Goal: Browse casually

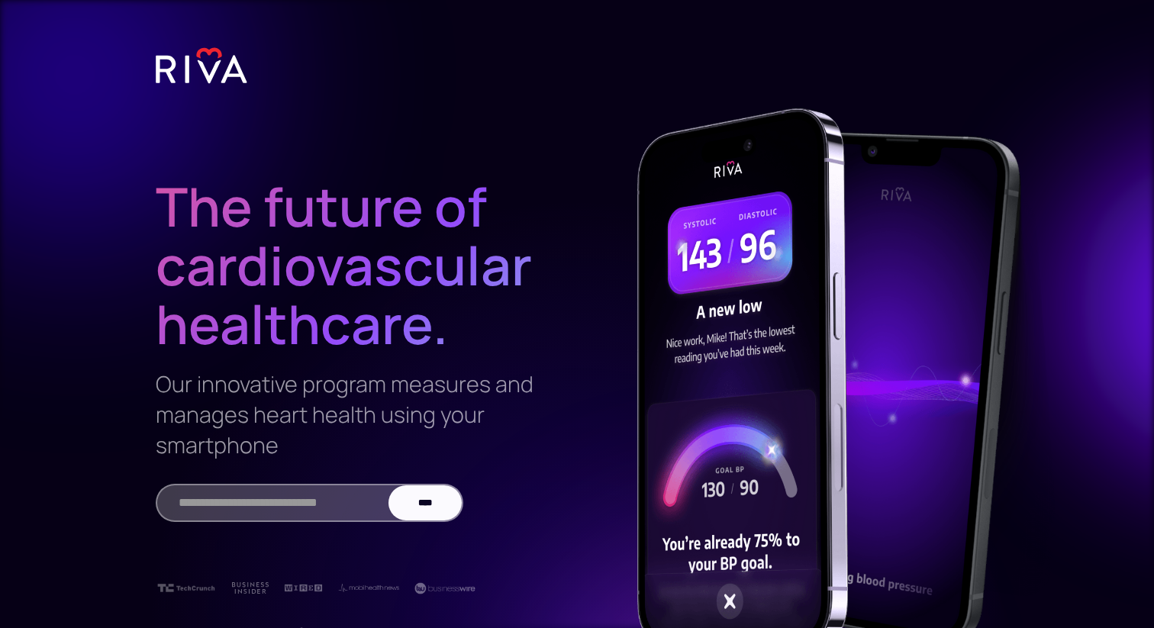
click at [661, 168] on img at bounding box center [742, 378] width 211 height 541
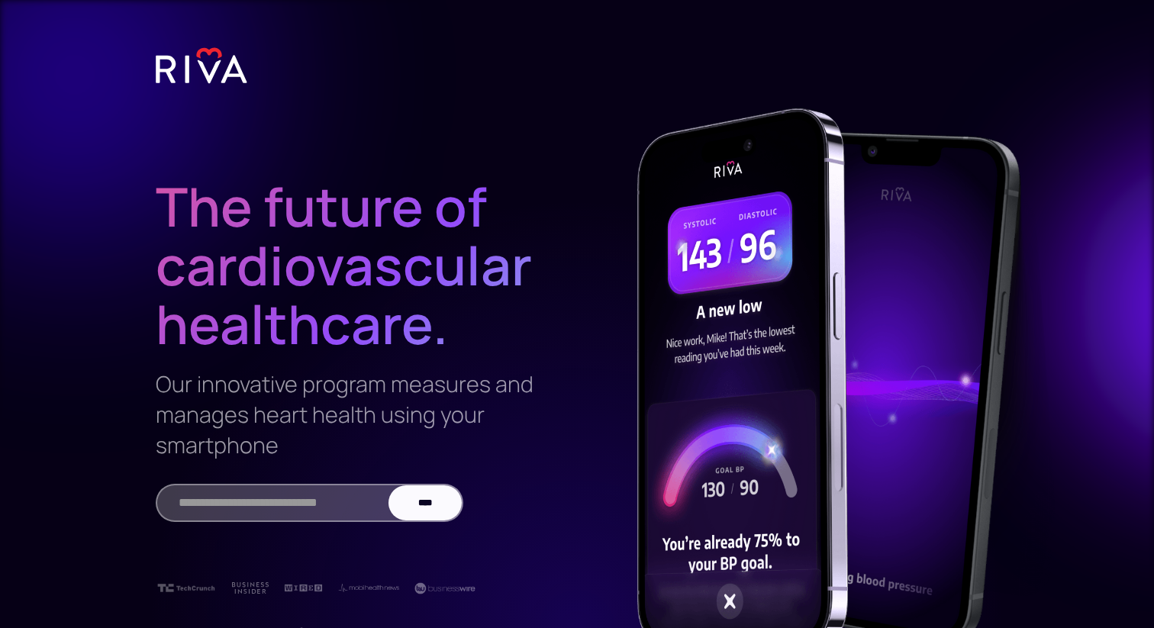
click at [205, 60] on img at bounding box center [202, 66] width 92 height 38
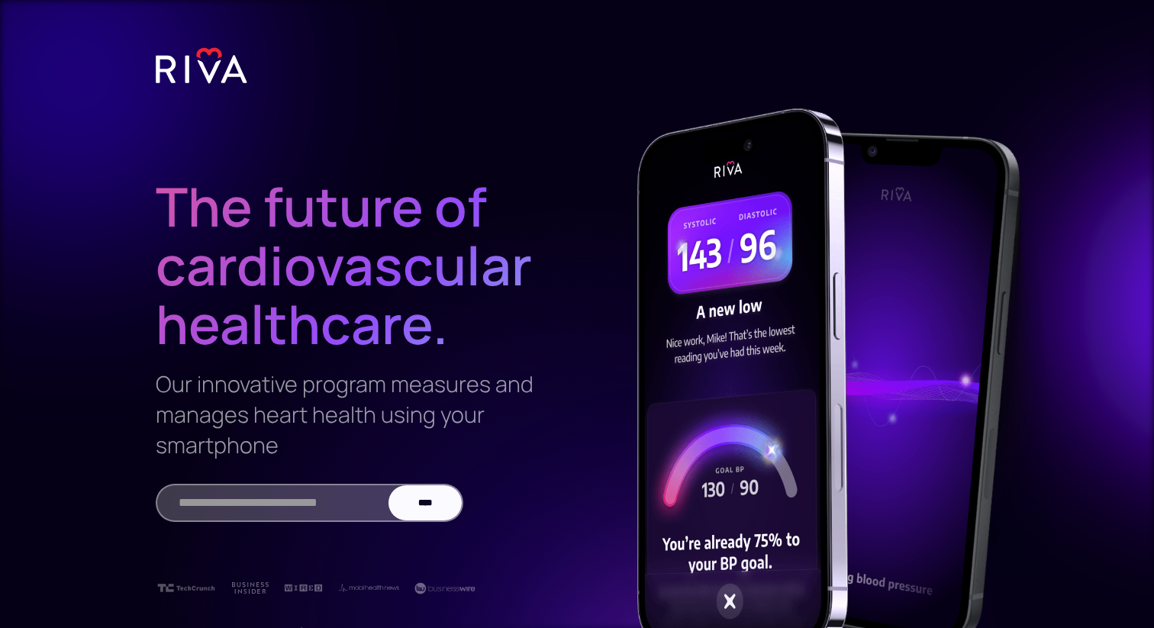
click at [261, 186] on h1 "The future of cardiovascular healthcare." at bounding box center [348, 234] width 385 height 238
click at [250, 213] on h1 "The future of cardiovascular healthcare." at bounding box center [348, 234] width 385 height 238
click at [285, 198] on h1 "The future of cardiovascular healthcare." at bounding box center [348, 234] width 385 height 238
click at [277, 196] on h1 "The future of cardiovascular healthcare." at bounding box center [348, 234] width 385 height 238
click at [378, 377] on h3 "Our innovative program measures and manages heart health using your smartphone" at bounding box center [348, 415] width 385 height 92
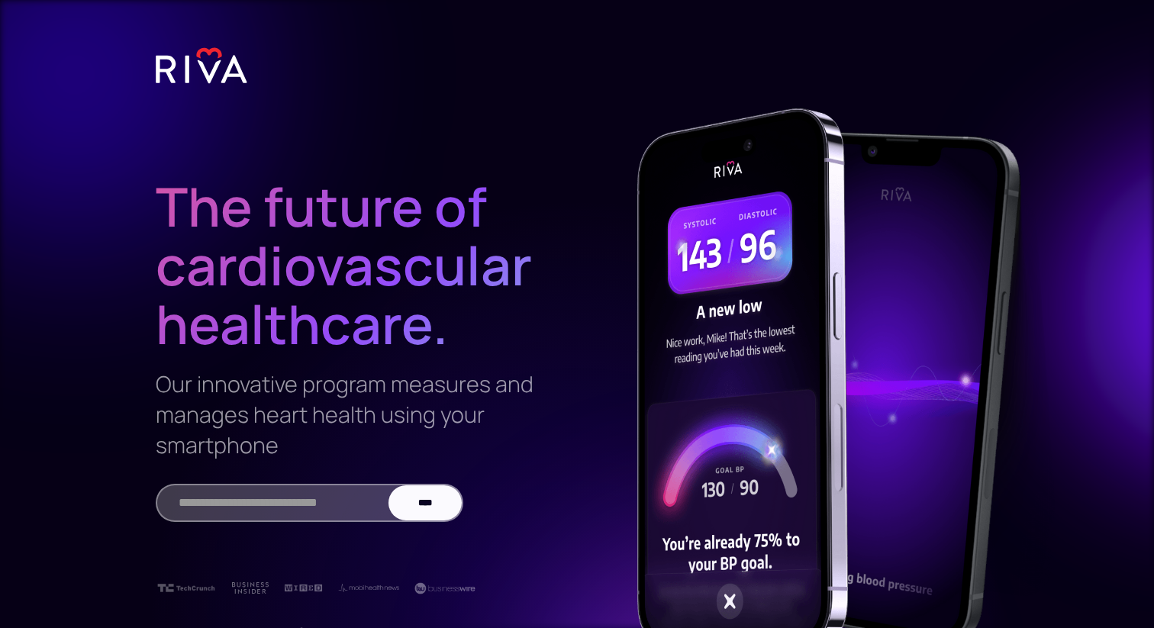
click at [372, 381] on h3 "Our innovative program measures and manages heart health using your smartphone" at bounding box center [348, 415] width 385 height 92
click at [371, 390] on h3 "Our innovative program measures and manages heart health using your smartphone" at bounding box center [348, 415] width 385 height 92
click at [253, 363] on div "The future of cardiovascular healthcare. Our innovative program measures and ma…" at bounding box center [348, 316] width 385 height 433
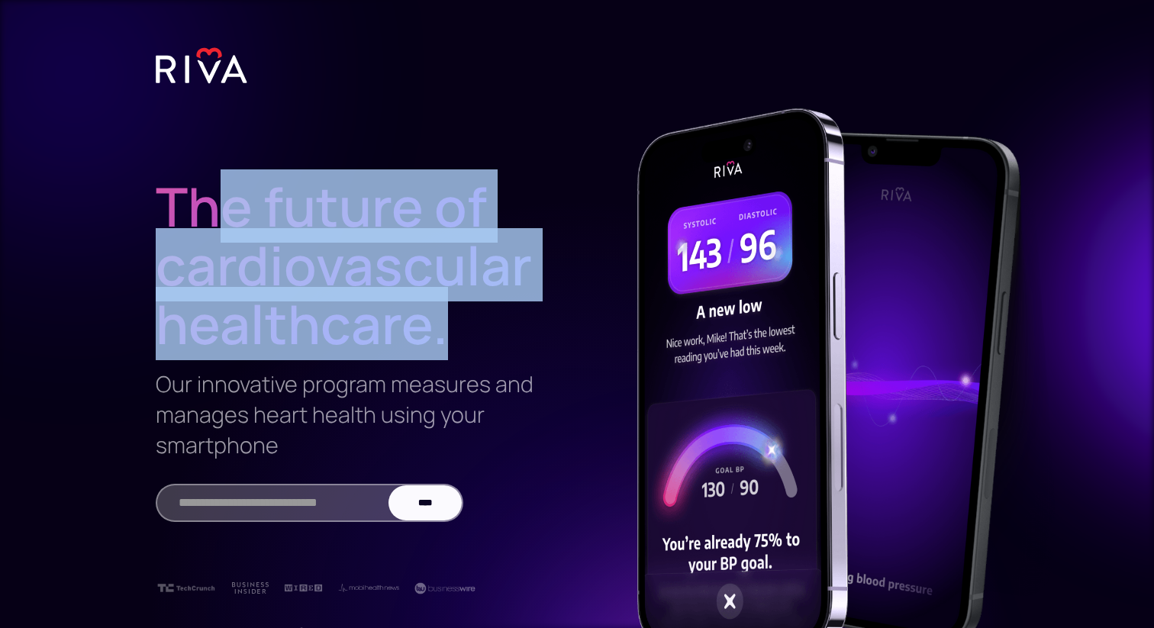
drag, startPoint x: 233, startPoint y: 192, endPoint x: 459, endPoint y: 330, distance: 265.0
click at [459, 330] on h1 "The future of cardiovascular healthcare." at bounding box center [348, 234] width 385 height 238
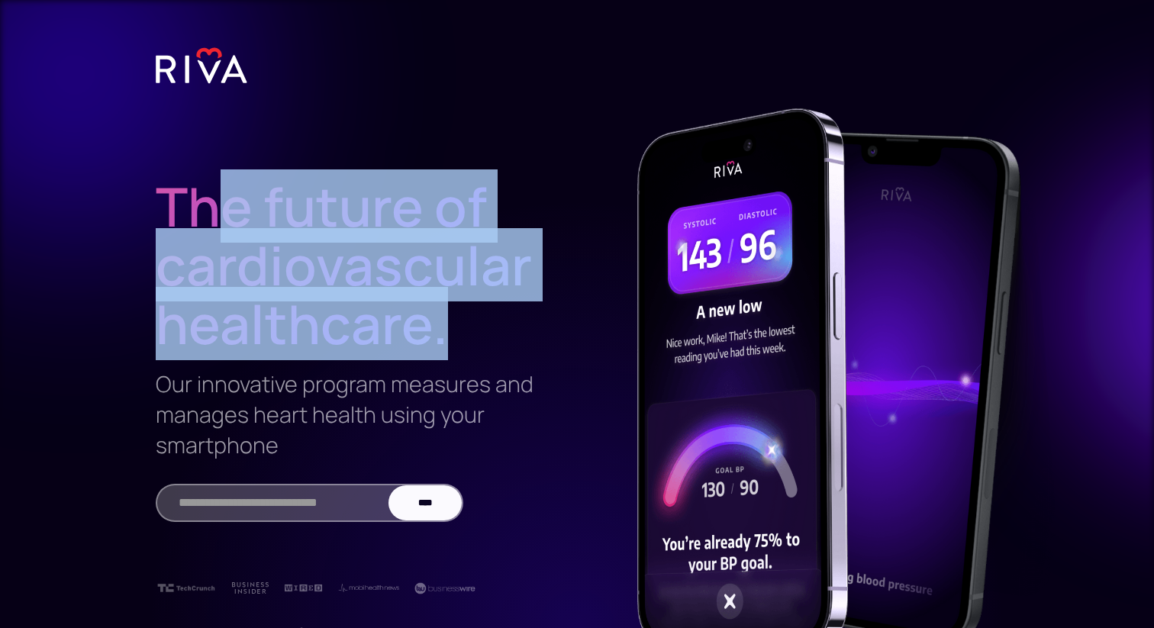
click at [638, 272] on img at bounding box center [742, 378] width 211 height 541
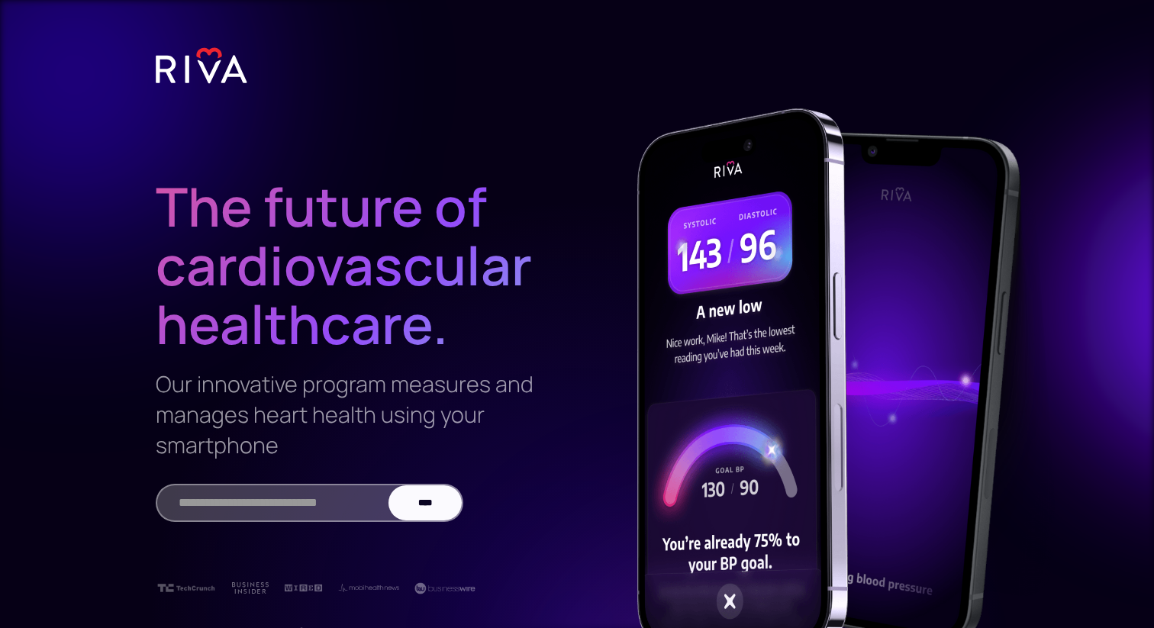
click at [527, 185] on h1 "The future of cardiovascular healthcare." at bounding box center [348, 234] width 385 height 238
click at [224, 61] on img at bounding box center [202, 66] width 92 height 38
